Goal: Task Accomplishment & Management: Manage account settings

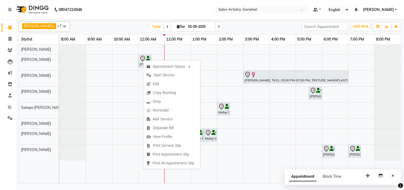
click at [152, 83] on span "Edit" at bounding box center [152, 83] width 19 height 9
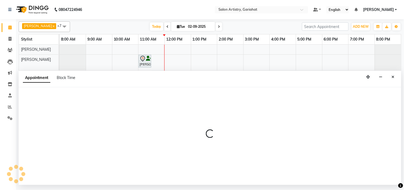
select select "tentative"
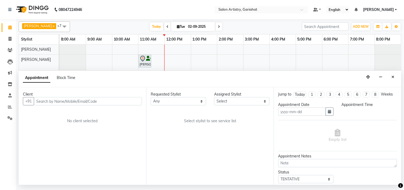
type input "02-09-2025"
select select "82198"
select select "82199"
select select "660"
select select "4230"
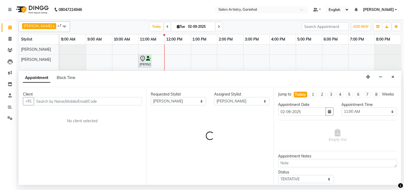
select select "4230"
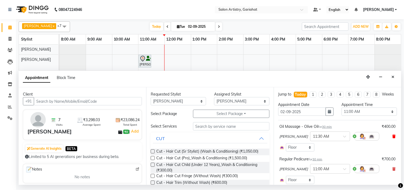
click at [393, 138] on icon at bounding box center [394, 136] width 3 height 4
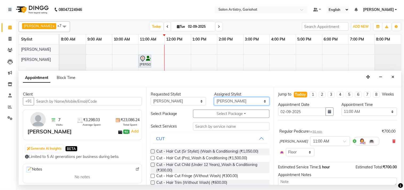
click at [228, 99] on select "Select Aditya [PERSON_NAME] [PERSON_NAME] Puja [PERSON_NAME] [PERSON_NAME] [PER…" at bounding box center [241, 101] width 55 height 8
select select "88921"
click at [214, 97] on select "Select Aditya [PERSON_NAME] [PERSON_NAME] Puja [PERSON_NAME] [PERSON_NAME] [PER…" at bounding box center [241, 101] width 55 height 8
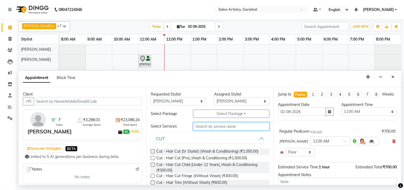
click at [220, 127] on input "text" at bounding box center [231, 126] width 77 height 8
click at [259, 140] on button "CUT" at bounding box center [210, 139] width 115 height 10
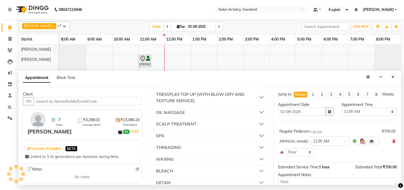
scroll to position [237, 0]
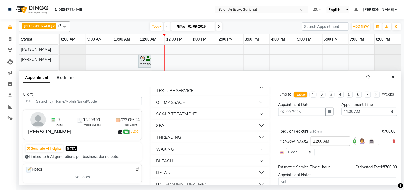
drag, startPoint x: 185, startPoint y: 110, endPoint x: 188, endPoint y: 113, distance: 4.5
click at [185, 105] on div "OIL MASSAGE" at bounding box center [170, 102] width 29 height 6
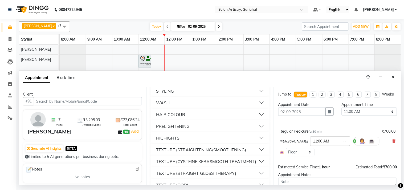
scroll to position [0, 0]
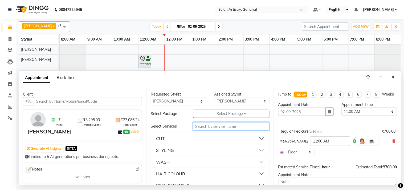
click at [210, 130] on input "text" at bounding box center [231, 126] width 77 height 8
type input "bio"
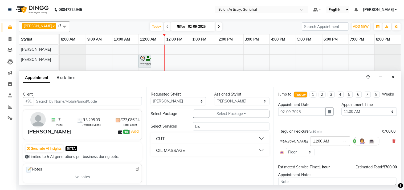
click at [187, 149] on button "OIL MASSAGE" at bounding box center [210, 150] width 115 height 10
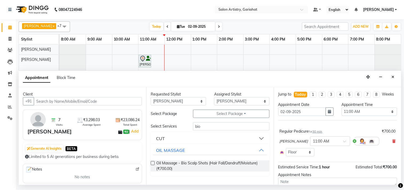
click at [256, 140] on button "CUT" at bounding box center [210, 139] width 115 height 10
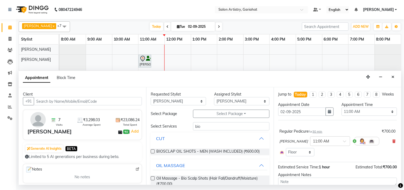
click at [254, 138] on button "CUT" at bounding box center [210, 139] width 115 height 10
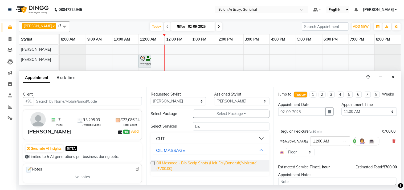
click at [244, 162] on span "Oil Massage - Bio Scalp Shots (Hair Fall/Dandruff/Moisture) (₹700.00)" at bounding box center [210, 165] width 109 height 11
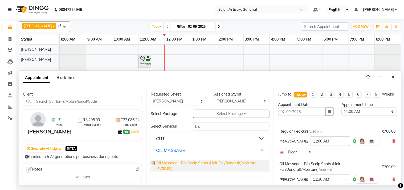
checkbox input "false"
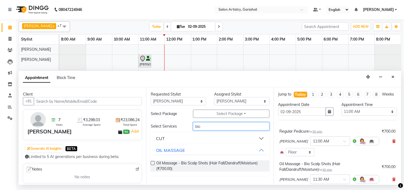
click at [235, 125] on input "bio" at bounding box center [231, 126] width 77 height 8
type input "b"
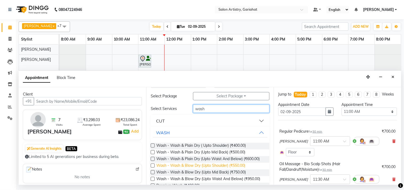
scroll to position [30, 0]
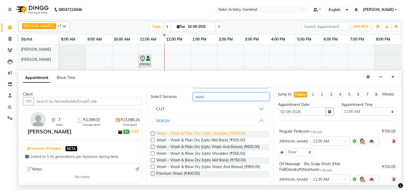
type input "wash"
click at [228, 134] on span "Wash - Wash & Plain Dry ( Upto Shoulder) (₹400.00)" at bounding box center [201, 134] width 90 height 7
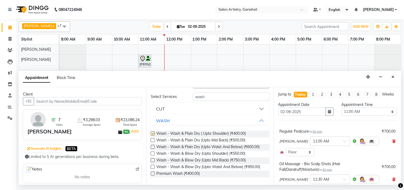
checkbox input "false"
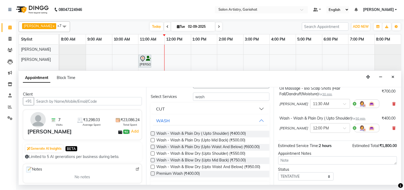
scroll to position [89, 0]
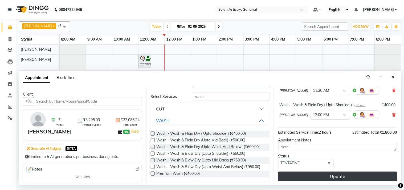
click at [315, 181] on button "Update" at bounding box center [338, 176] width 119 height 10
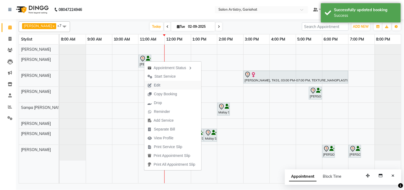
click at [157, 85] on span "Edit" at bounding box center [157, 85] width 6 height 6
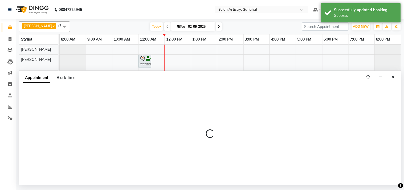
select select "tentative"
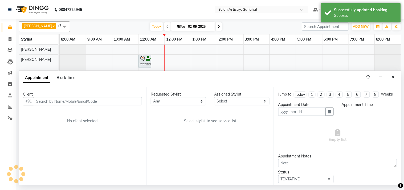
type input "02-09-2025"
select select "82198"
select select "88921"
select select "660"
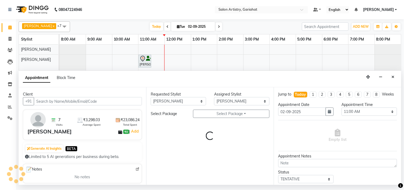
select select "4230"
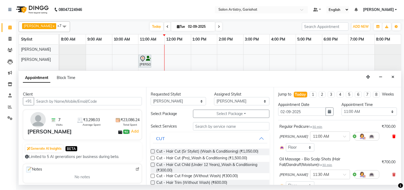
click at [393, 138] on icon at bounding box center [394, 136] width 3 height 4
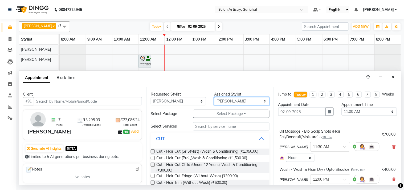
click at [214, 100] on select "Select Aditya [PERSON_NAME] [PERSON_NAME] Puja [PERSON_NAME] [PERSON_NAME] [PER…" at bounding box center [241, 101] width 55 height 8
select select "82198"
click at [214, 97] on select "Select Aditya [PERSON_NAME] [PERSON_NAME] Puja [PERSON_NAME] [PERSON_NAME] [PER…" at bounding box center [241, 101] width 55 height 8
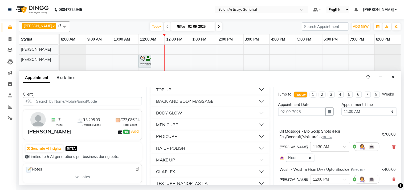
scroll to position [771, 0]
click at [210, 131] on button "PEDICURE" at bounding box center [210, 136] width 115 height 10
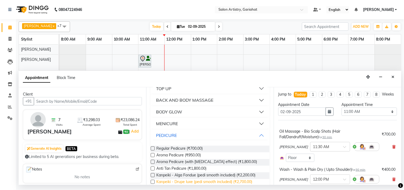
click at [207, 179] on span "Kanpeiki - Drupe luxe (pedi smooth included) (₹2,700.00)" at bounding box center [204, 182] width 96 height 7
checkbox input "false"
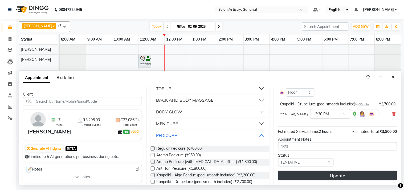
scroll to position [108, 0]
click at [328, 175] on button "Update" at bounding box center [338, 176] width 119 height 10
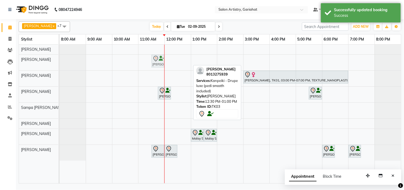
drag, startPoint x: 186, startPoint y: 62, endPoint x: 151, endPoint y: 65, distance: 35.1
click at [151, 65] on div "[PERSON_NAME], TK03, 12:30 PM-01:00 PM, Kanpeiki - Drupe luxe (pedi smooth incl…" at bounding box center [231, 114] width 342 height 139
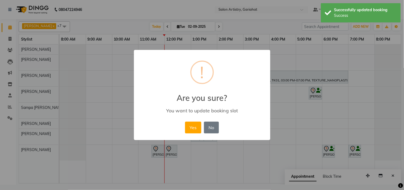
click at [189, 128] on button "Yes" at bounding box center [193, 128] width 16 height 12
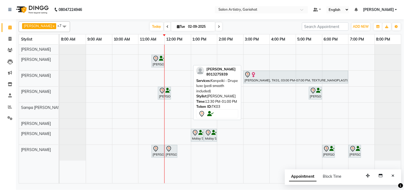
click at [203, 26] on input "02-09-2025" at bounding box center [200, 27] width 27 height 8
select select "9"
select select "2025"
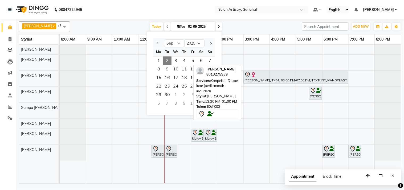
click at [238, 174] on td at bounding box center [231, 114] width 26 height 139
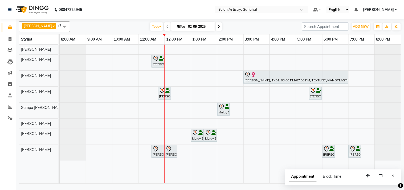
click at [171, 26] on span "[DATE]" at bounding box center [193, 26] width 44 height 9
click at [176, 25] on span "Tue" at bounding box center [181, 27] width 11 height 4
select select "9"
select select "2025"
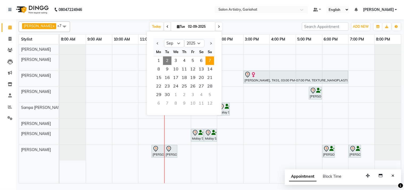
click at [214, 59] on span "7" at bounding box center [210, 61] width 9 height 9
type input "[DATE]"
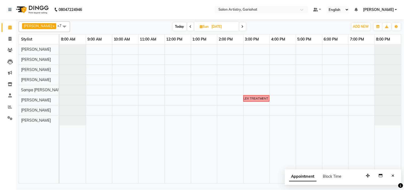
click at [143, 67] on div "[PERSON_NAME]......OLAPLEX TREATMENT & COLOUR........AS A TURN" at bounding box center [231, 114] width 342 height 139
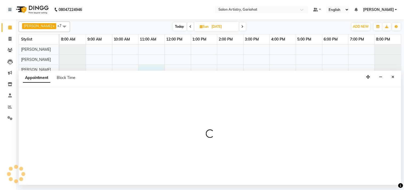
select select "82199"
select select "tentative"
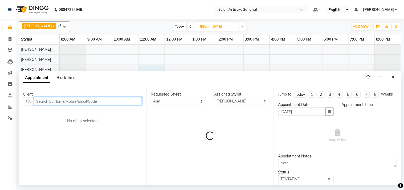
select select "660"
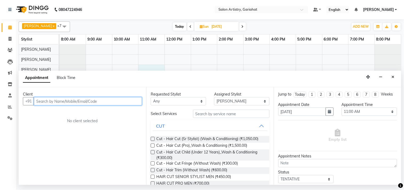
click at [61, 98] on input "text" at bounding box center [88, 101] width 108 height 8
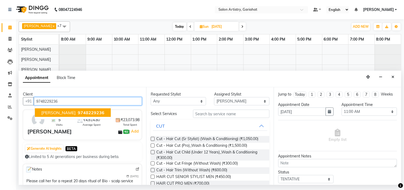
click at [83, 112] on span "9748229236" at bounding box center [91, 112] width 27 height 5
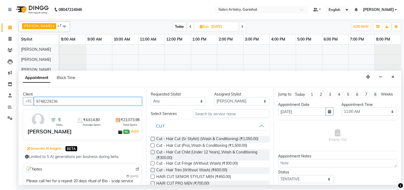
type input "9748229236"
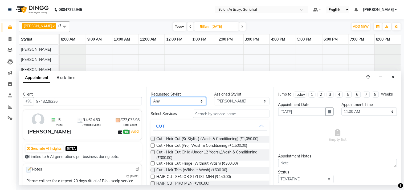
click at [198, 100] on select "Any [PERSON_NAME] [PERSON_NAME] Puja [PERSON_NAME] [PERSON_NAME] [PERSON_NAME] …" at bounding box center [178, 101] width 55 height 8
select select "82199"
click at [151, 97] on select "Any [PERSON_NAME] [PERSON_NAME] Puja [PERSON_NAME] [PERSON_NAME] [PERSON_NAME] …" at bounding box center [178, 101] width 55 height 8
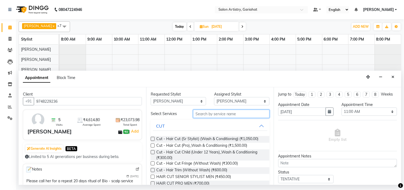
click at [212, 116] on input "text" at bounding box center [231, 114] width 77 height 8
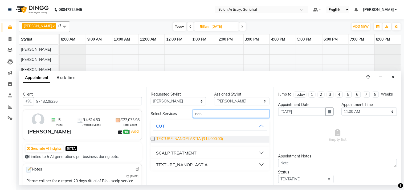
type input "nan"
click at [197, 138] on span "TEXTURE_NANOPLASTIA (₹14,000.00)" at bounding box center [189, 139] width 67 height 7
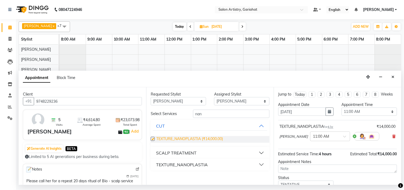
checkbox input "false"
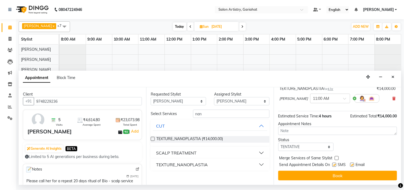
scroll to position [43, 0]
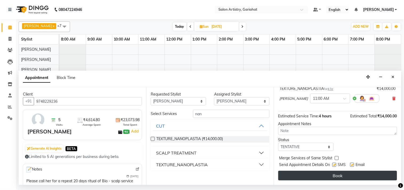
click at [327, 174] on button "Book" at bounding box center [338, 176] width 119 height 10
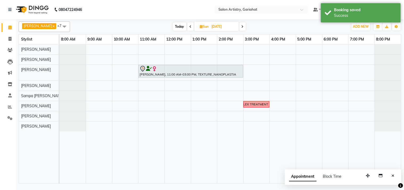
click at [175, 27] on span "Today" at bounding box center [179, 26] width 13 height 8
type input "02-09-2025"
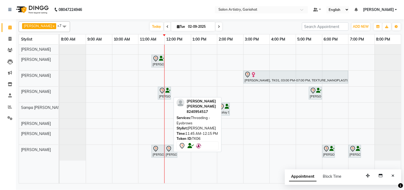
click at [163, 93] on icon at bounding box center [162, 90] width 6 height 6
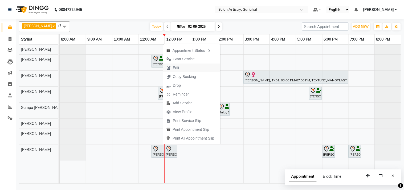
click at [175, 68] on span "Edit" at bounding box center [176, 68] width 6 height 6
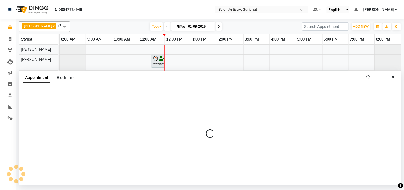
select select "tentative"
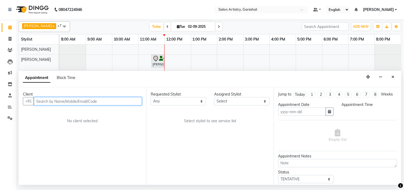
type input "02-09-2025"
select select "82200"
select select "705"
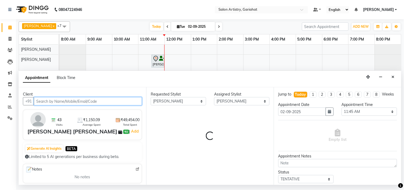
select select "4230"
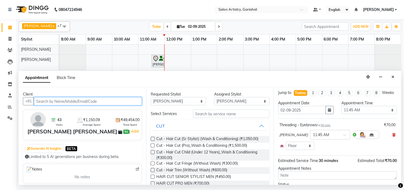
scroll to position [0, 0]
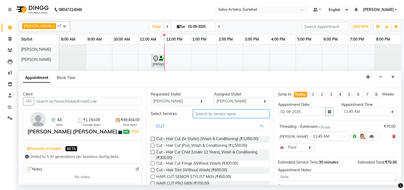
click at [227, 113] on input "text" at bounding box center [231, 114] width 77 height 8
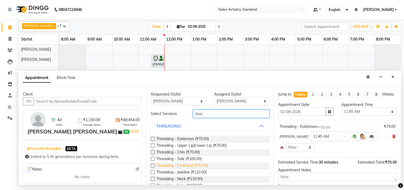
type input "thre"
click at [208, 163] on span "Threading - Forehead (₹70.00)" at bounding box center [182, 166] width 52 height 7
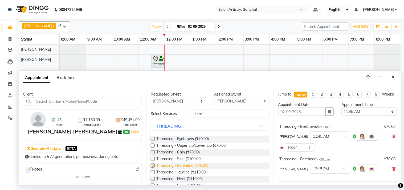
checkbox input "false"
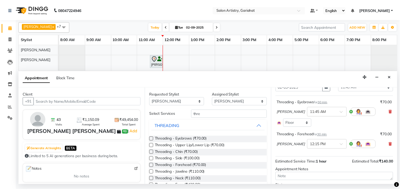
scroll to position [60, 0]
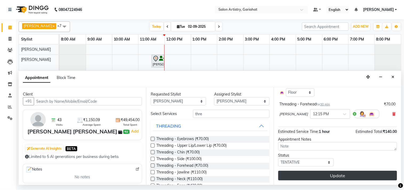
click at [340, 174] on button "Update" at bounding box center [338, 176] width 119 height 10
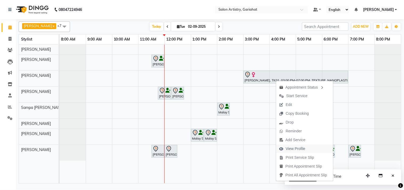
click at [294, 147] on span "View Profile" at bounding box center [296, 149] width 20 height 6
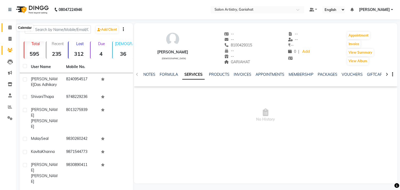
click at [13, 27] on span at bounding box center [9, 28] width 9 height 6
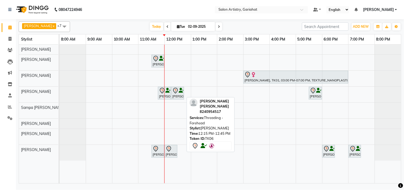
click at [174, 95] on div "[PERSON_NAME] [PERSON_NAME], TK06, 12:15 PM-12:45 PM, Threading - Forehead" at bounding box center [178, 92] width 12 height 11
select select "7"
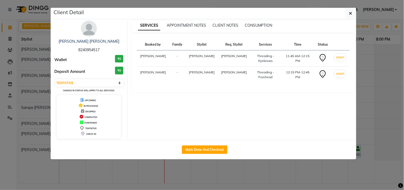
drag, startPoint x: 377, startPoint y: 95, endPoint x: 359, endPoint y: 75, distance: 27.2
click at [379, 94] on ngb-modal-window "Client Detail [PERSON_NAME] [PERSON_NAME] 8240954517 Wallet ₹0 Deposit Amount ₹…" at bounding box center [202, 95] width 404 height 190
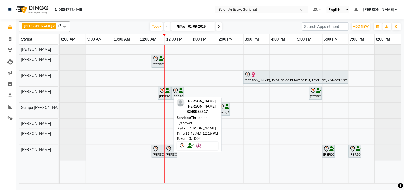
click at [163, 88] on icon at bounding box center [162, 90] width 6 height 6
select select "7"
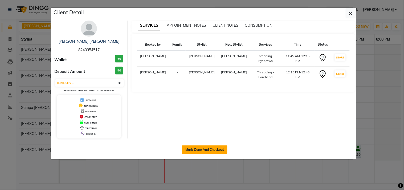
click at [203, 148] on button "Mark Done And Checkout" at bounding box center [205, 149] width 46 height 9
select select "service"
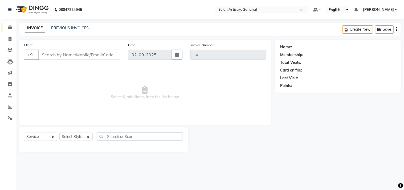
type input "0696"
select select "8368"
type input "8240954517"
select select "82200"
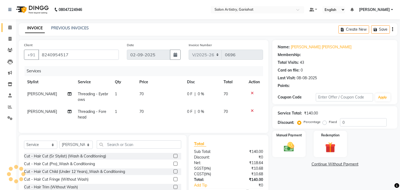
select select "1: Object"
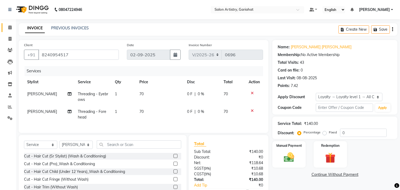
scroll to position [30, 0]
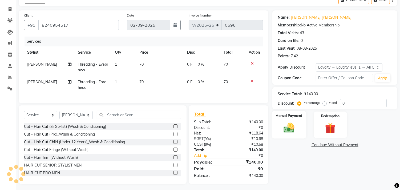
click at [296, 128] on img at bounding box center [289, 128] width 18 height 13
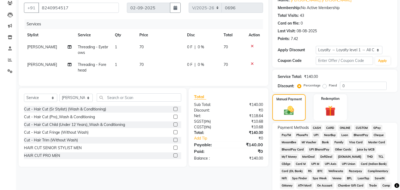
scroll to position [59, 0]
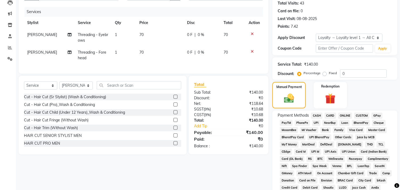
click at [317, 115] on span "CASH" at bounding box center [316, 116] width 11 height 6
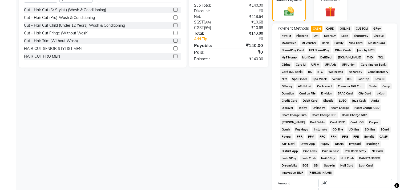
scroll to position [89, 0]
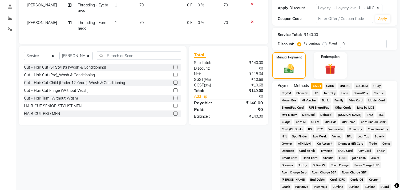
click at [375, 88] on span "GPay" at bounding box center [377, 86] width 11 height 6
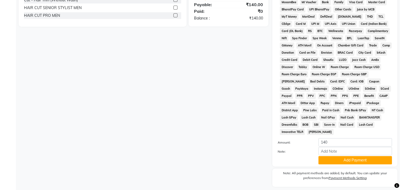
scroll to position [204, 0]
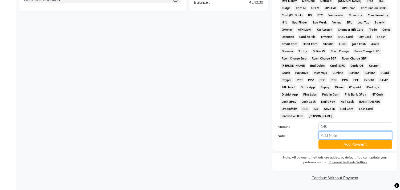
click at [345, 133] on input "Note:" at bounding box center [356, 135] width 74 height 8
click at [331, 134] on input "Note:" at bounding box center [356, 135] width 74 height 8
type input "1406"
click at [358, 144] on button "Add Payment" at bounding box center [356, 144] width 74 height 8
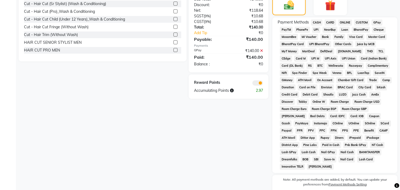
scroll to position [206, 0]
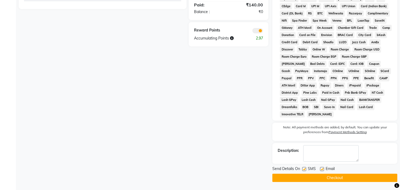
click at [291, 176] on button "Checkout" at bounding box center [334, 178] width 125 height 8
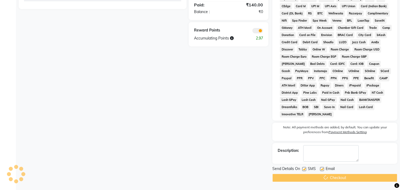
scroll to position [163, 0]
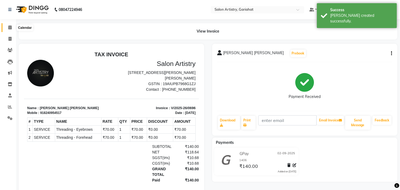
click at [14, 25] on span at bounding box center [9, 28] width 9 height 6
